Goal: Task Accomplishment & Management: Manage account settings

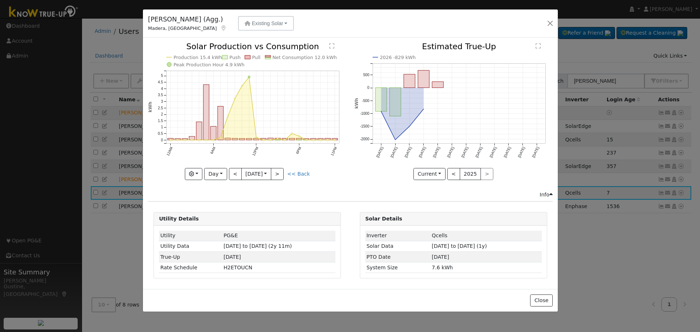
click at [554, 19] on button "button" at bounding box center [550, 23] width 10 height 10
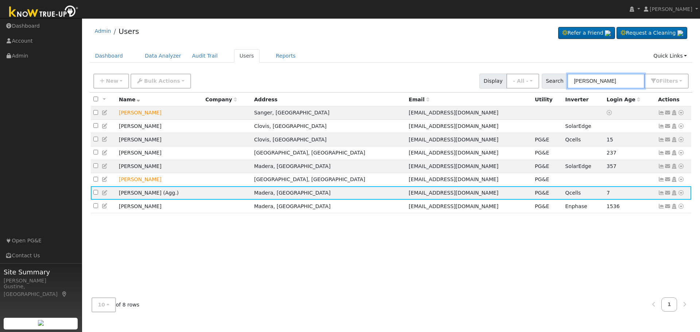
drag, startPoint x: 595, startPoint y: 82, endPoint x: 578, endPoint y: 74, distance: 18.8
click at [585, 77] on input "[PERSON_NAME]" at bounding box center [605, 81] width 77 height 15
drag, startPoint x: 578, startPoint y: 74, endPoint x: 568, endPoint y: 72, distance: 10.2
drag, startPoint x: 568, startPoint y: 72, endPoint x: 588, endPoint y: 82, distance: 22.3
click at [588, 82] on input "[PERSON_NAME]" at bounding box center [605, 81] width 77 height 15
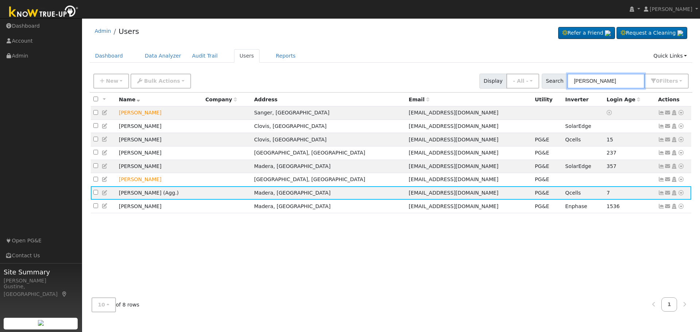
click at [588, 82] on input "[PERSON_NAME]" at bounding box center [605, 81] width 77 height 15
paste input "[PERSON_NAME]"
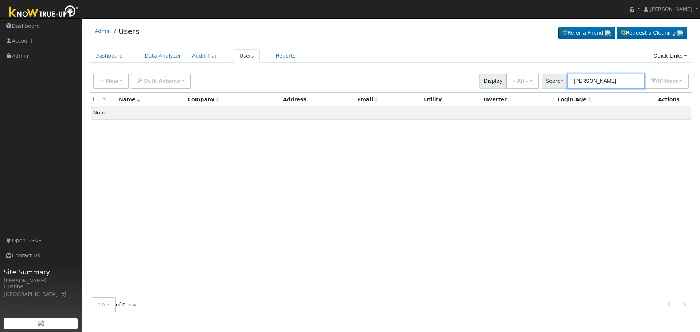
drag, startPoint x: 596, startPoint y: 81, endPoint x: 699, endPoint y: 72, distance: 104.3
click at [699, 77] on div "User Profile First name Last name Email Email Notifications No Emails No Emails…" at bounding box center [391, 175] width 618 height 314
type input "[PERSON_NAME]"
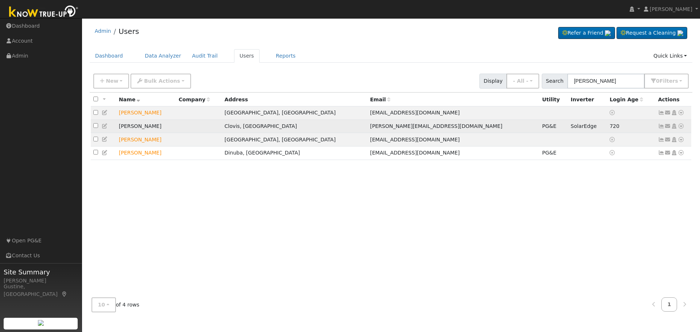
click at [661, 126] on icon at bounding box center [661, 126] width 7 height 5
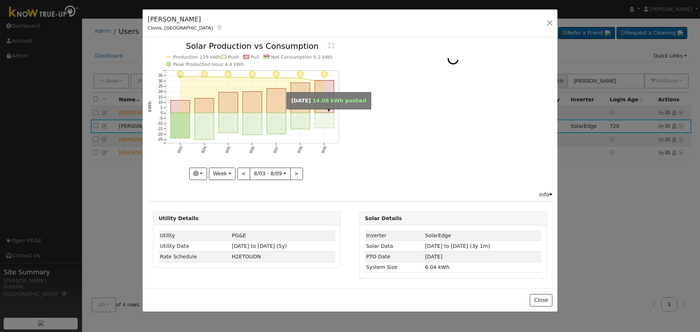
click at [331, 115] on rect "onclick=""" at bounding box center [324, 120] width 19 height 15
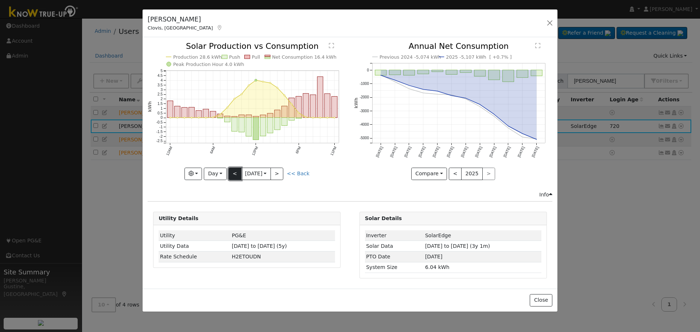
click at [229, 174] on button "<" at bounding box center [235, 174] width 13 height 12
click at [230, 174] on button "<" at bounding box center [235, 174] width 13 height 12
type input "[DATE]"
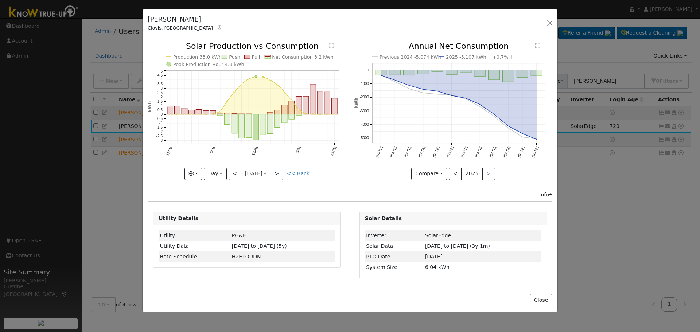
click at [132, 52] on div "Dorothy Ferreira Clovis, CA Default Account Default Account 5080 East Appaloosa…" at bounding box center [350, 166] width 700 height 332
click at [550, 23] on button "button" at bounding box center [550, 23] width 10 height 10
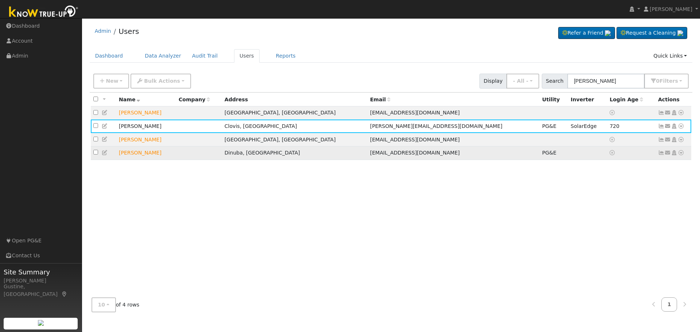
click at [663, 153] on icon at bounding box center [661, 152] width 7 height 5
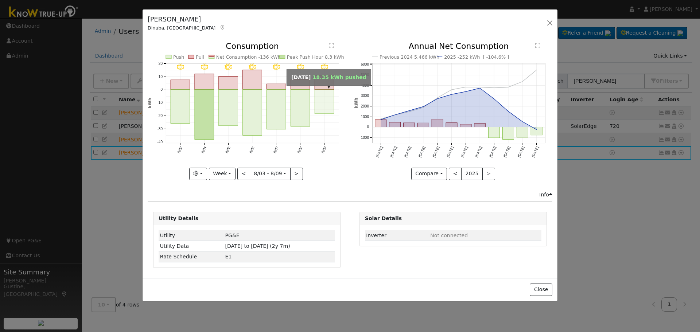
click at [317, 101] on rect "onclick=""" at bounding box center [324, 102] width 19 height 24
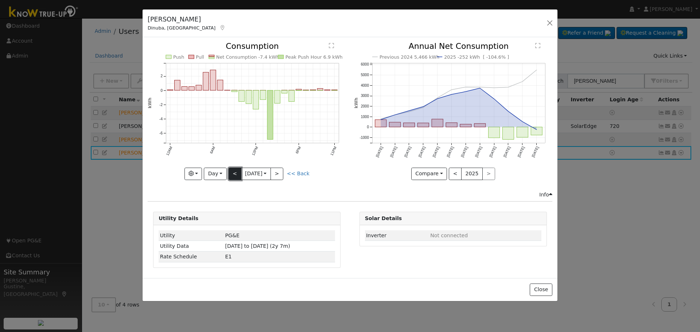
click at [232, 169] on button "<" at bounding box center [235, 174] width 13 height 12
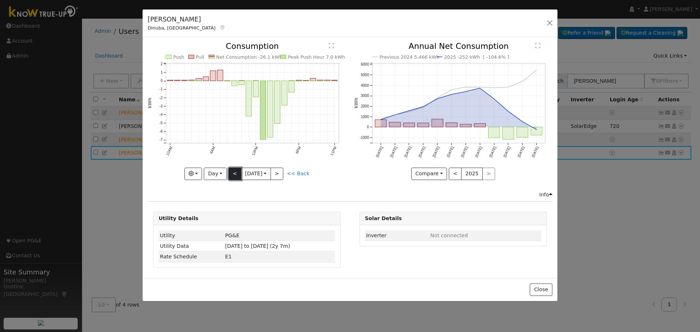
click at [232, 169] on button "<" at bounding box center [235, 174] width 13 height 12
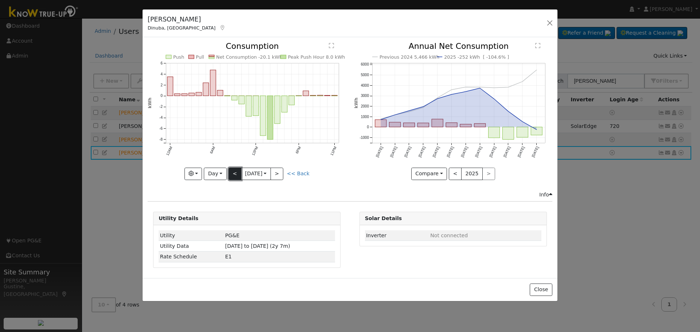
click at [232, 169] on button "<" at bounding box center [235, 174] width 13 height 12
type input "2025-08-04"
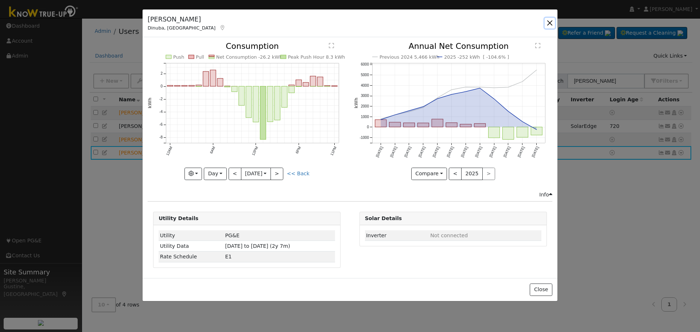
click at [550, 25] on button "button" at bounding box center [550, 23] width 10 height 10
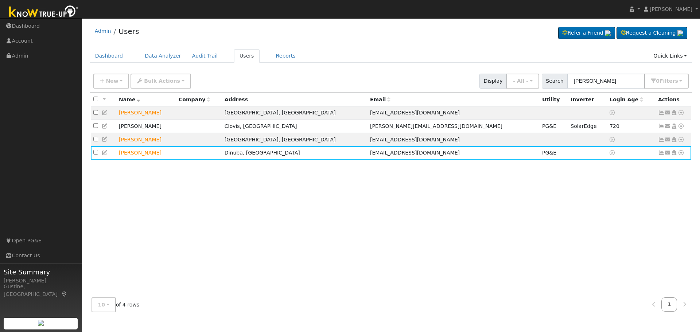
click at [307, 217] on div "All None All on page None on page Name Company Address Email Utility Inverter L…" at bounding box center [391, 192] width 603 height 199
